Goal: Task Accomplishment & Management: Manage account settings

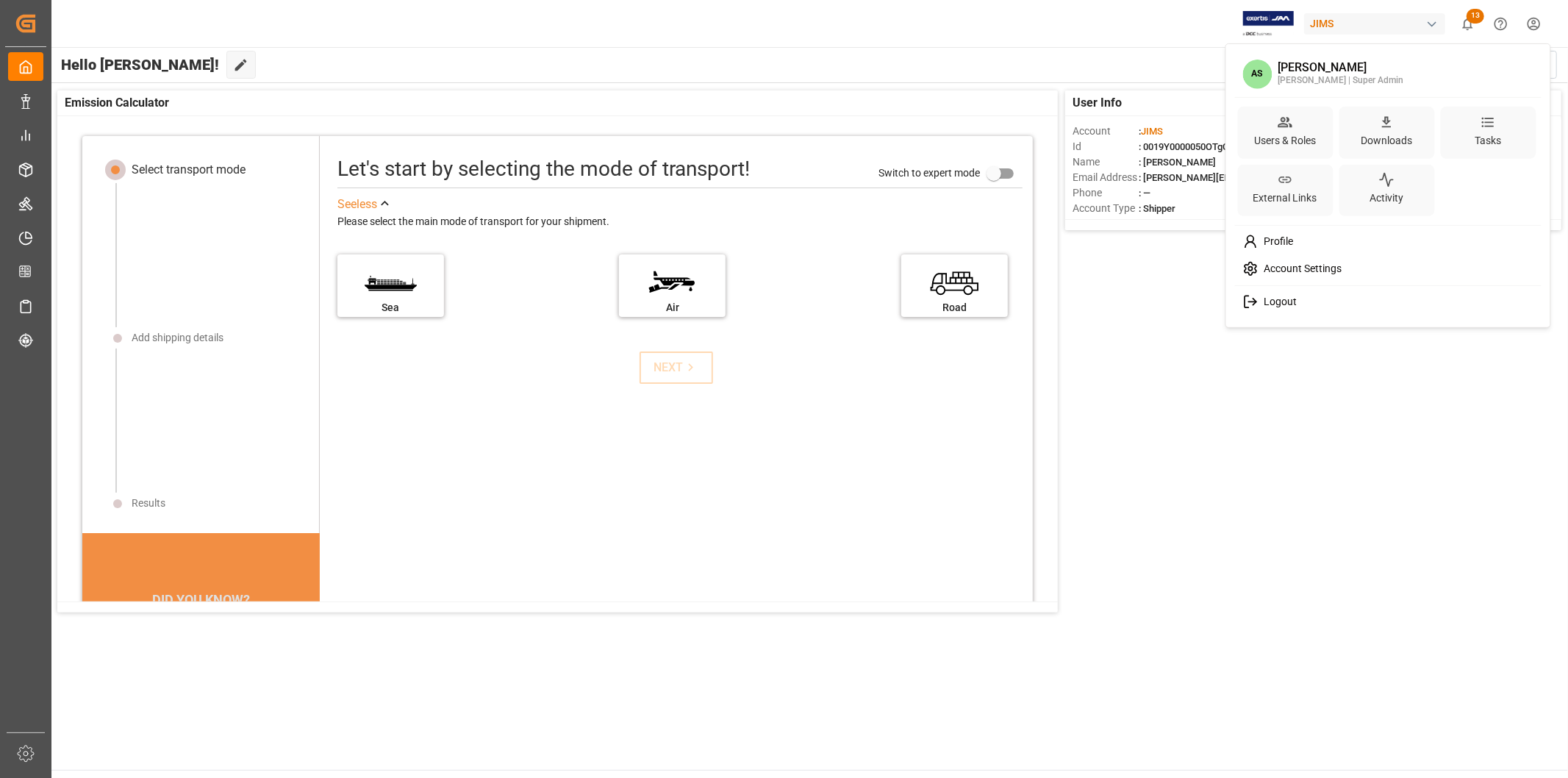
click at [1531, 27] on html "Created by potrace 1.15, written by [PERSON_NAME] [DATE]-[DATE] Created by potr…" at bounding box center [784, 389] width 1568 height 778
click at [1281, 122] on icon at bounding box center [1285, 121] width 15 height 15
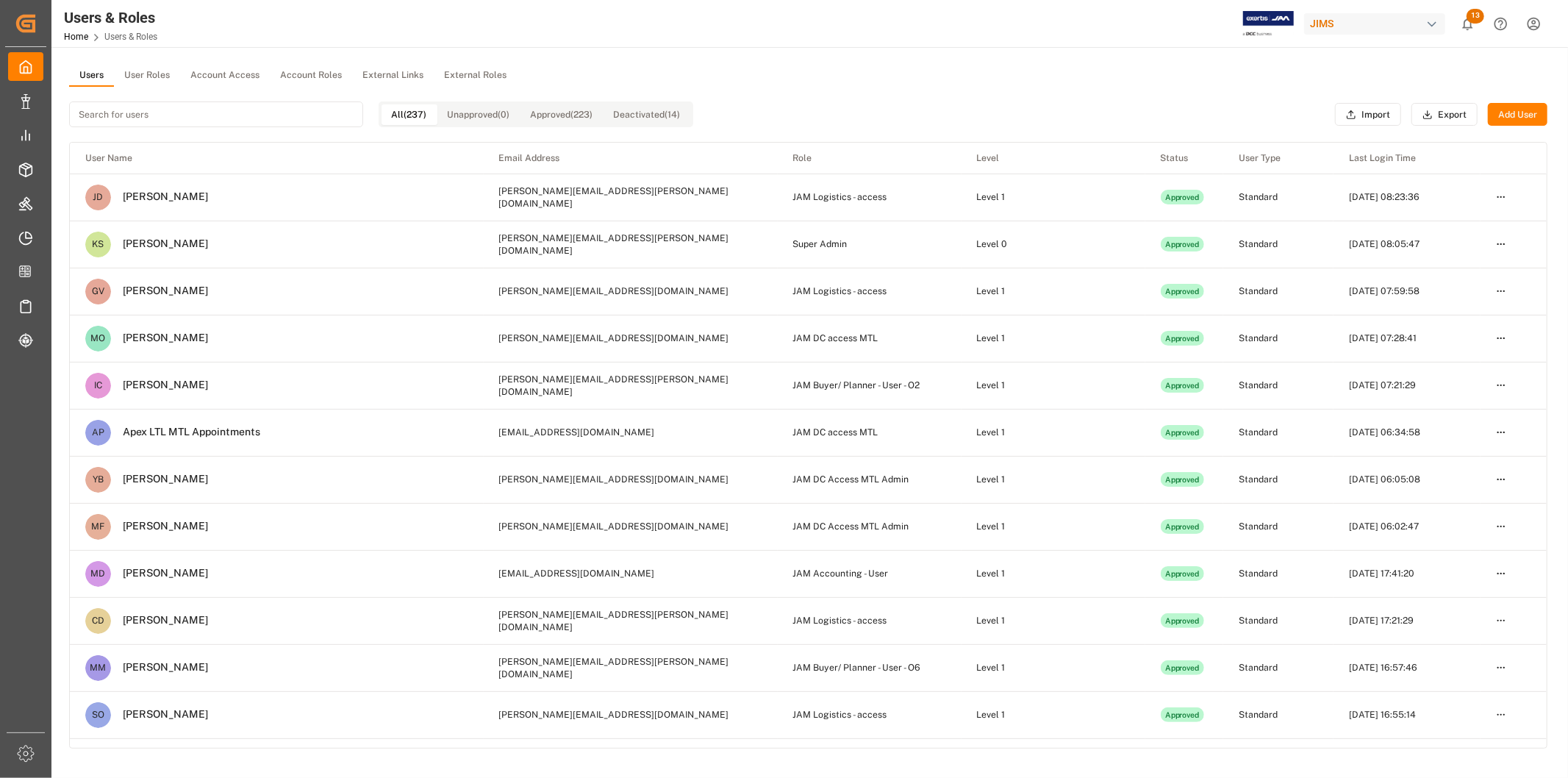
click at [275, 103] on input at bounding box center [216, 114] width 294 height 25
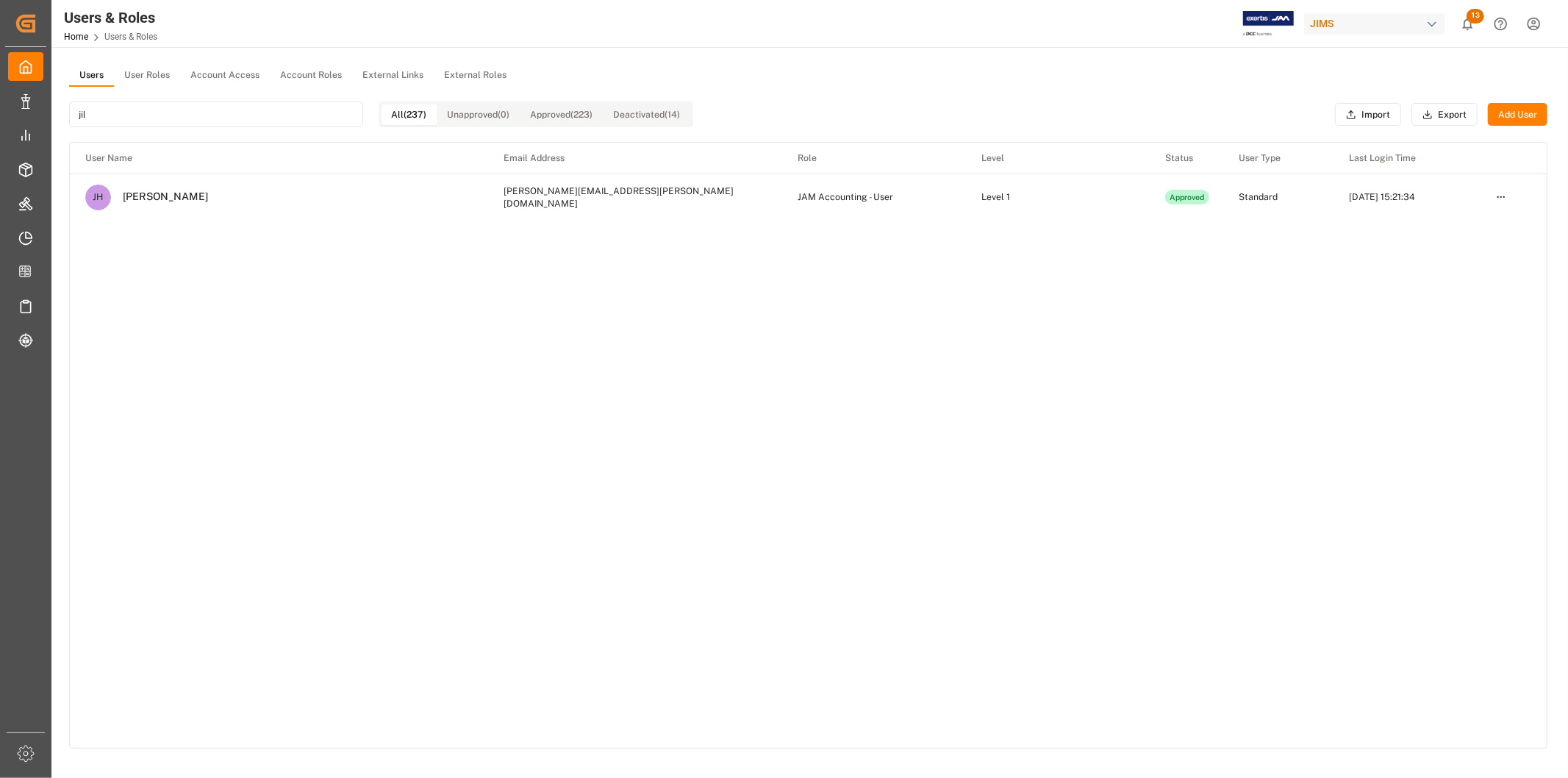
type input "jil"
click at [1500, 192] on html "Created by potrace 1.15, written by [PERSON_NAME] [DATE]-[DATE] Created by potr…" at bounding box center [784, 389] width 1568 height 778
click at [1493, 262] on div "Deactivate" at bounding box center [1470, 265] width 75 height 21
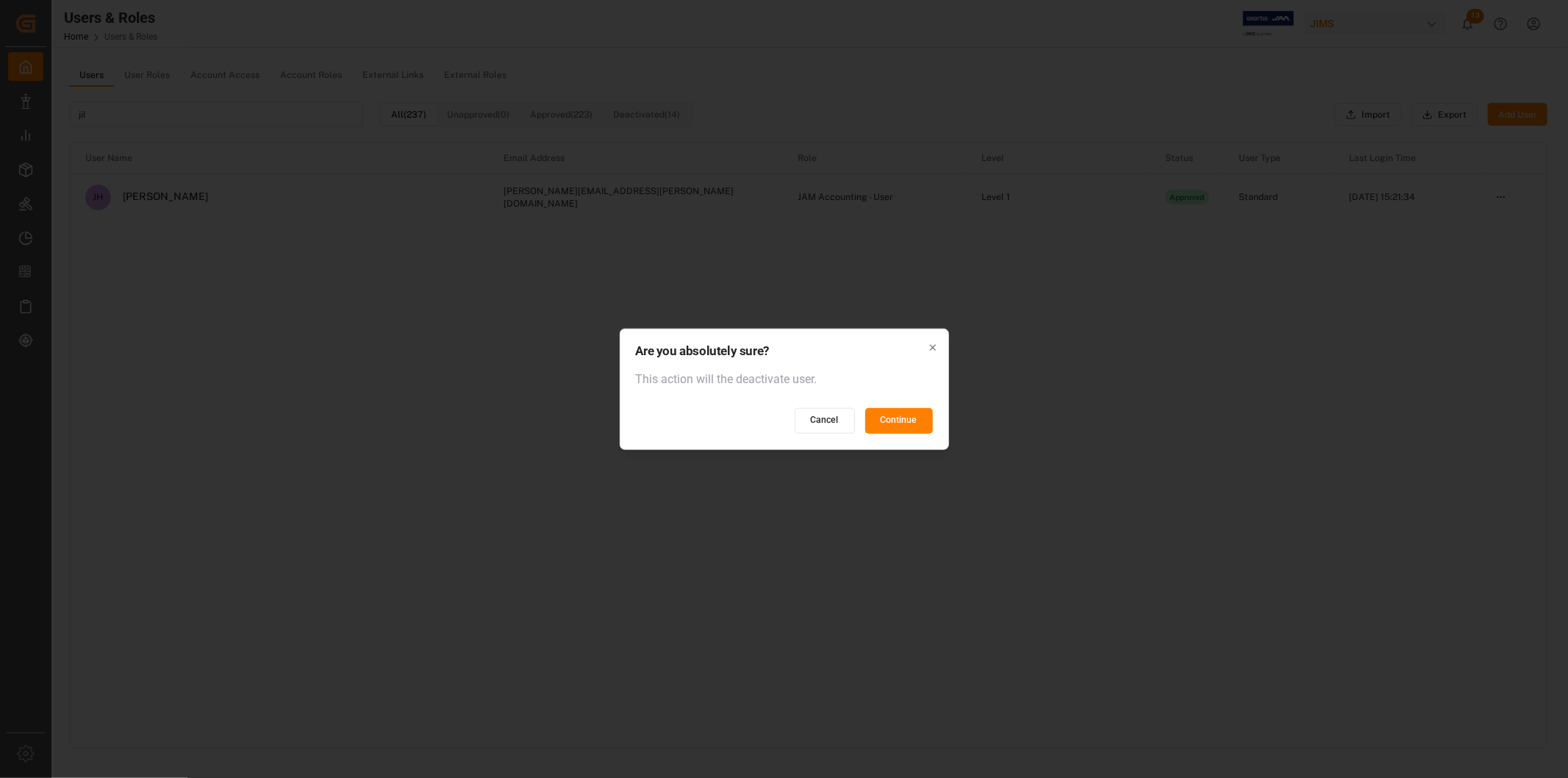
click at [883, 423] on button "Continue" at bounding box center [898, 420] width 67 height 25
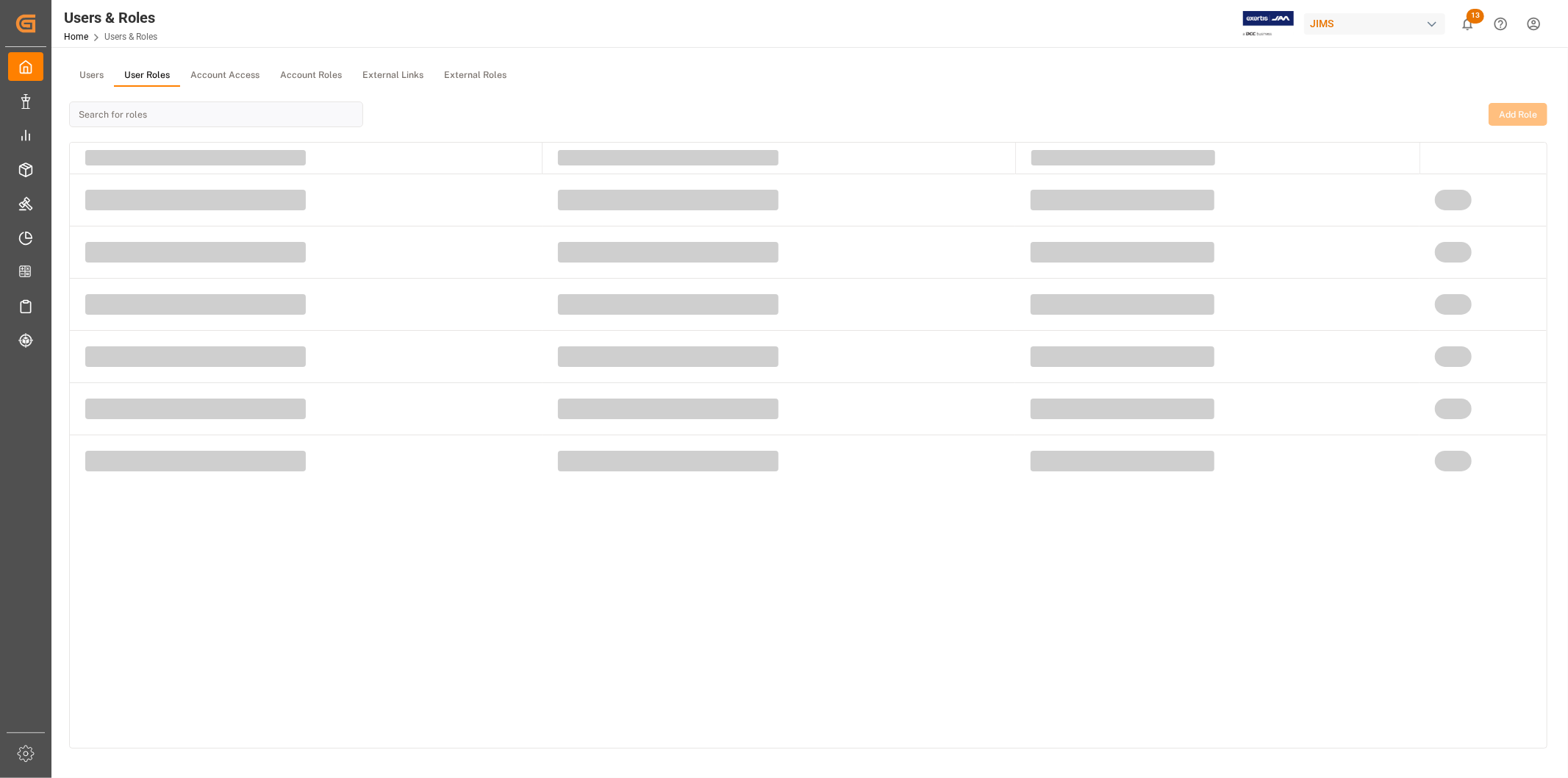
click at [141, 76] on button "User Roles" at bounding box center [147, 76] width 66 height 22
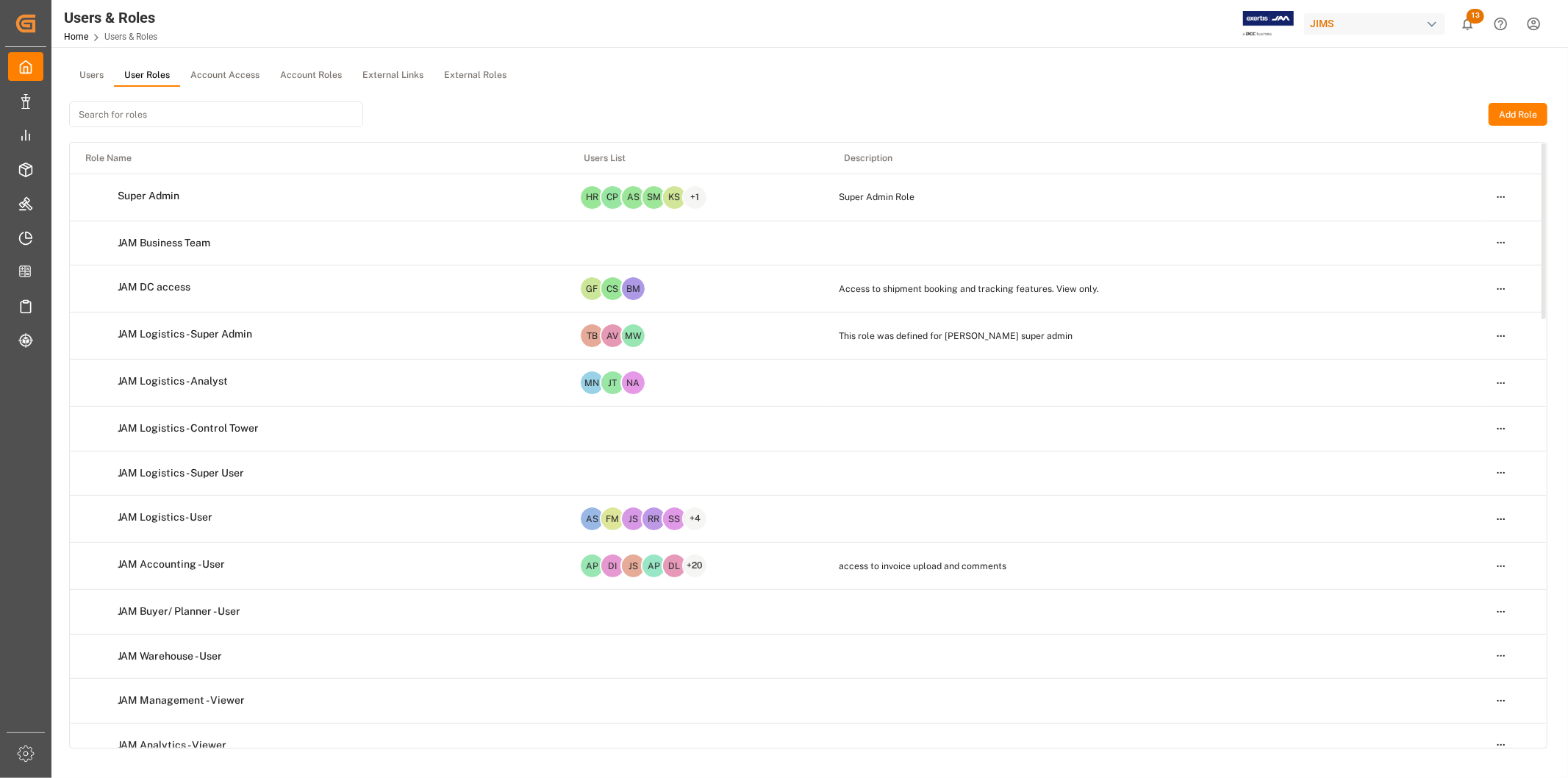
click at [1501, 192] on html "Created by potrace 1.15, written by [PERSON_NAME] [DATE]-[DATE] Created by potr…" at bounding box center [784, 389] width 1568 height 778
click at [92, 72] on html "Created by potrace 1.15, written by [PERSON_NAME] [DATE]-[DATE] Created by potr…" at bounding box center [784, 389] width 1568 height 778
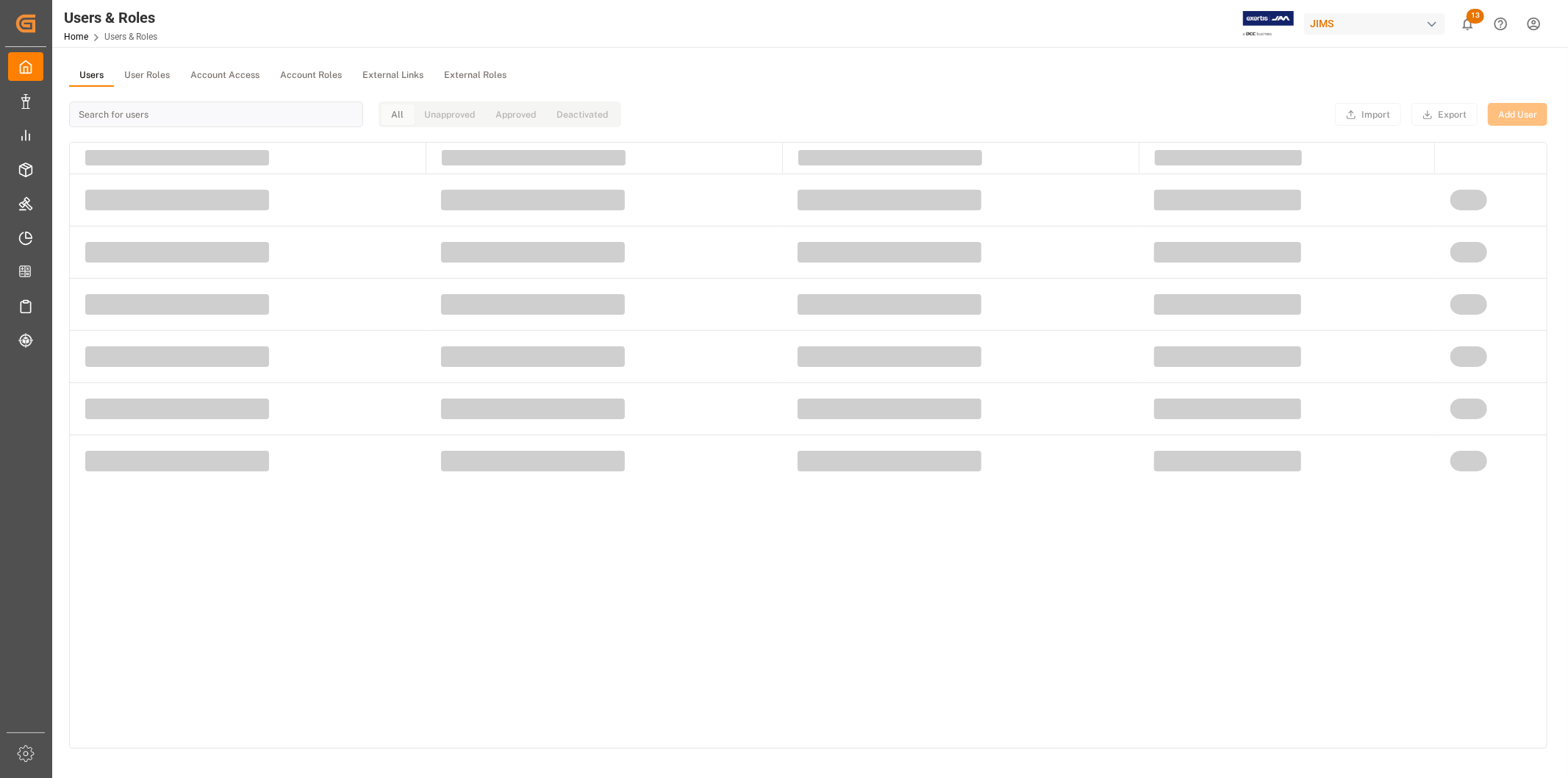
click at [92, 72] on button "Users" at bounding box center [91, 76] width 45 height 22
